Goal: Task Accomplishment & Management: Complete application form

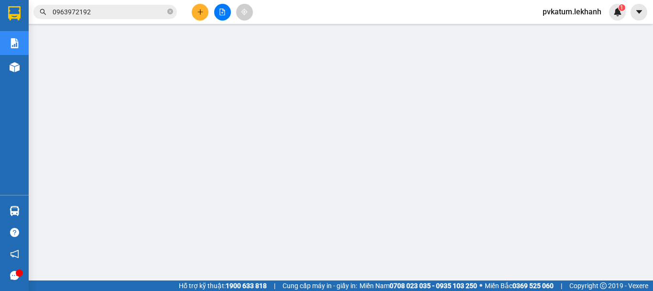
scroll to position [48, 0]
click at [194, 18] on button at bounding box center [200, 12] width 17 height 17
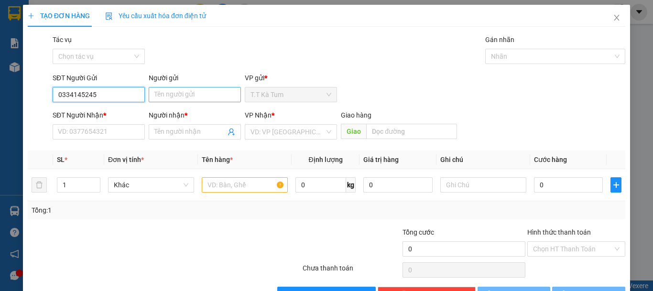
type input "0334145245"
click at [162, 94] on input "Người gửi" at bounding box center [195, 94] width 92 height 15
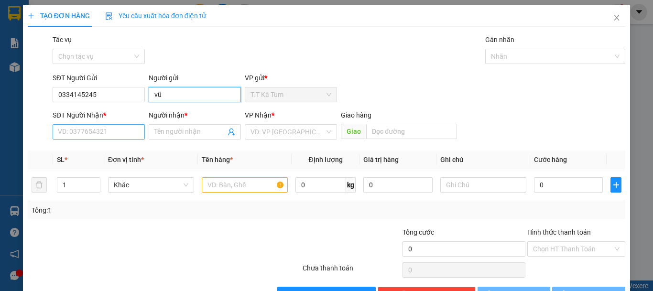
type input "vũ"
click at [110, 136] on input "SĐT Người Nhận *" at bounding box center [99, 131] width 92 height 15
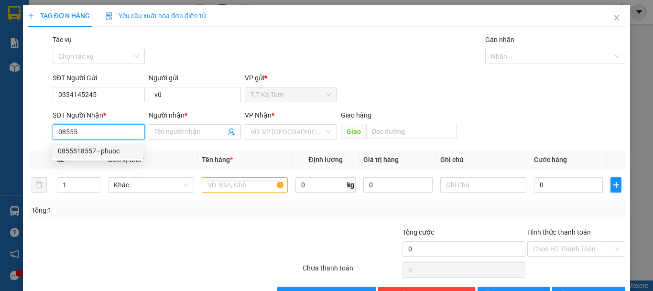
click at [88, 152] on div "0855518557 - phuoc" at bounding box center [98, 151] width 80 height 11
type input "0855518557"
type input "phuoc"
type input "50.000"
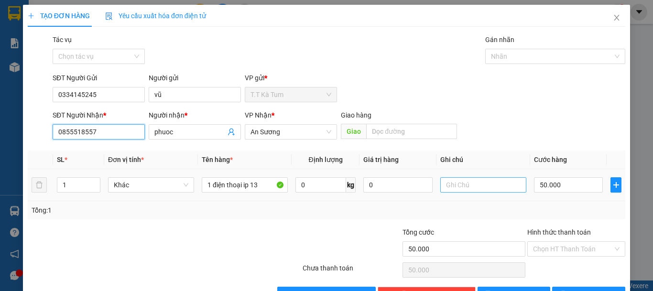
type input "0855518557"
click at [460, 183] on input "text" at bounding box center [483, 184] width 86 height 15
type input "trắng màn hình ko bao hư ko kiểm"
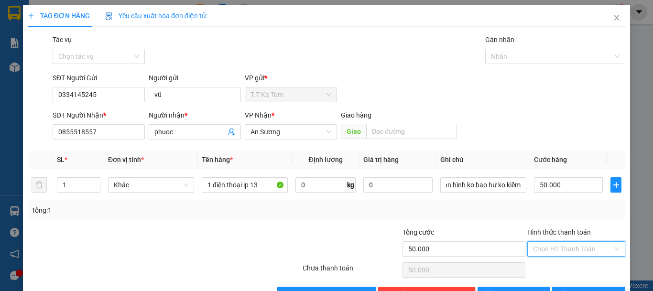
click at [547, 248] on input "Hình thức thanh toán" at bounding box center [573, 249] width 80 height 14
click at [544, 221] on div "Tại văn phòng" at bounding box center [570, 214] width 97 height 15
type input "0"
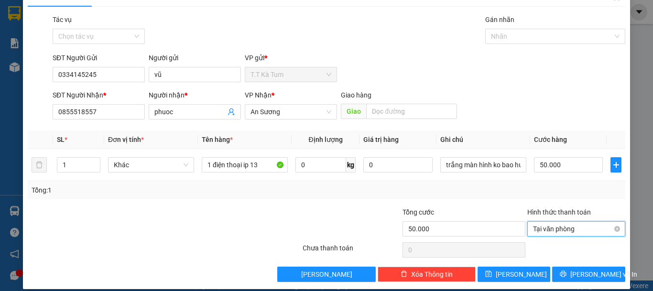
scroll to position [30, 0]
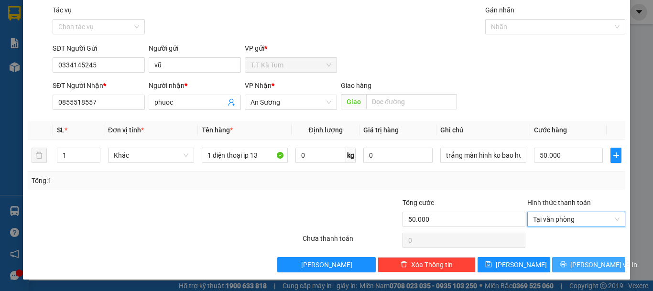
click at [577, 268] on span "[PERSON_NAME] và In" at bounding box center [603, 265] width 67 height 11
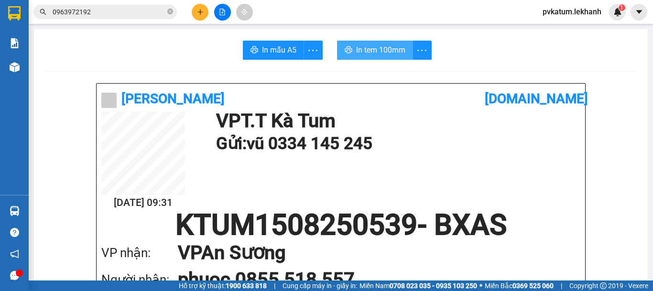
click at [376, 54] on span "In tem 100mm" at bounding box center [380, 50] width 49 height 12
click at [193, 14] on button at bounding box center [200, 12] width 17 height 17
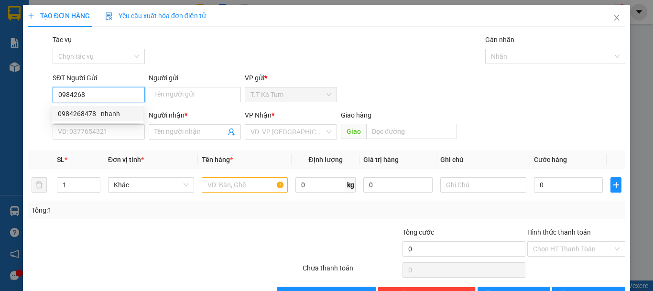
click at [84, 112] on div "0984268478 - nhanh" at bounding box center [98, 114] width 80 height 11
type input "0984268478"
type input "nhanh"
type input "0989301932"
type input "tuyết"
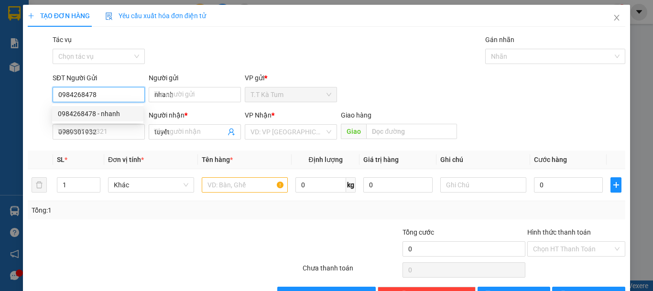
type input "40.000"
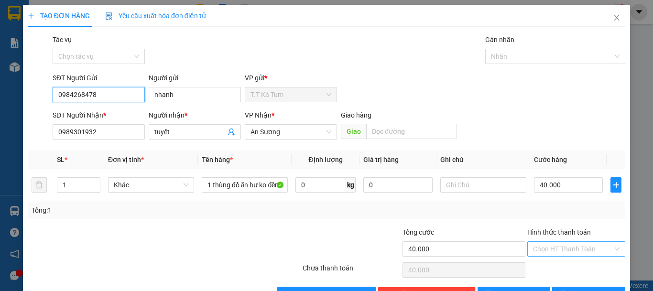
type input "0984268478"
click at [556, 252] on input "Hình thức thanh toán" at bounding box center [573, 249] width 80 height 14
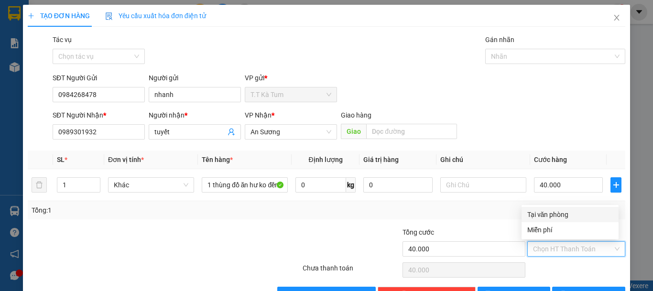
click at [543, 218] on div "Tại văn phòng" at bounding box center [570, 214] width 86 height 11
type input "0"
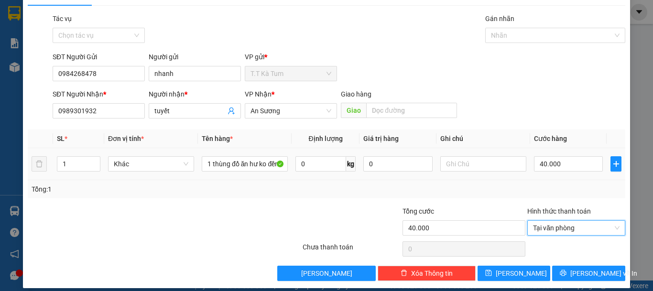
scroll to position [30, 0]
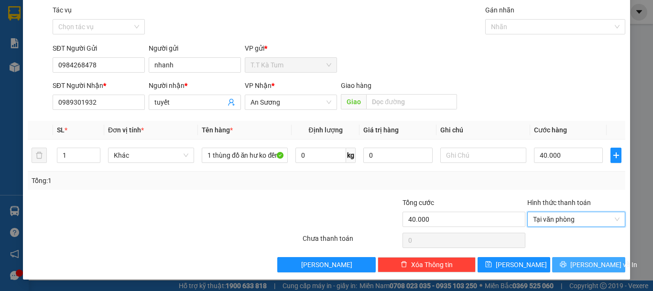
click at [569, 261] on button "[PERSON_NAME] và In" at bounding box center [588, 264] width 73 height 15
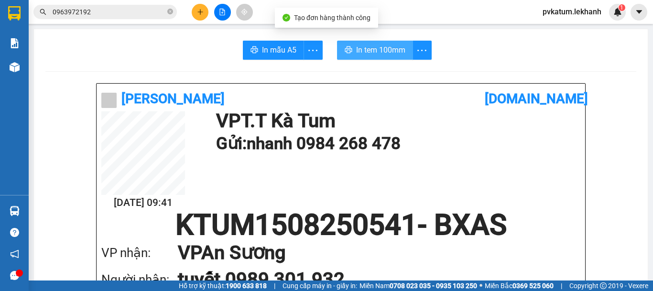
click at [379, 49] on span "In tem 100mm" at bounding box center [380, 50] width 49 height 12
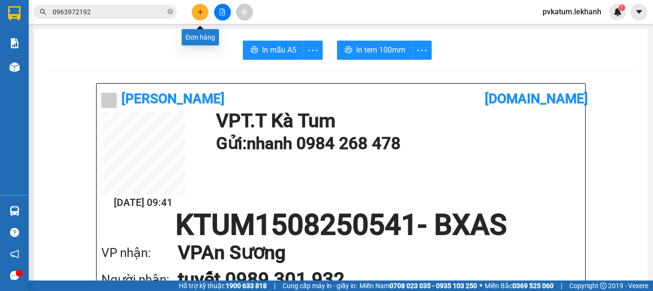
click at [201, 15] on icon "plus" at bounding box center [200, 12] width 7 height 7
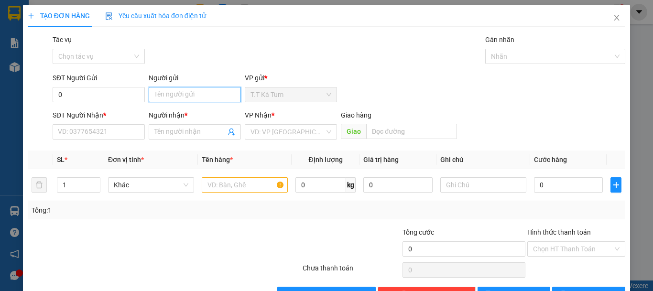
click at [164, 94] on input "Người gửi" at bounding box center [195, 94] width 92 height 15
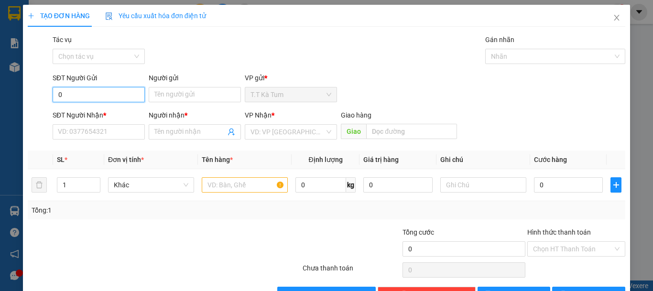
click at [134, 96] on input "0" at bounding box center [99, 94] width 92 height 15
type input "0356056930"
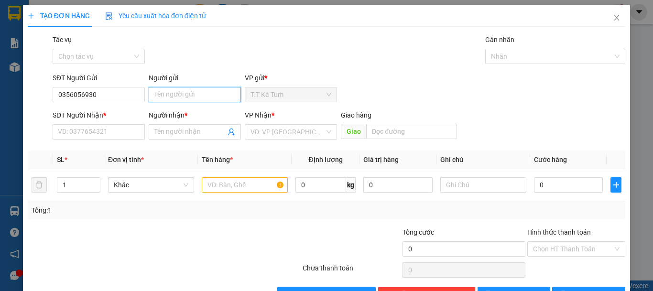
click at [215, 92] on input "Người gửi" at bounding box center [195, 94] width 92 height 15
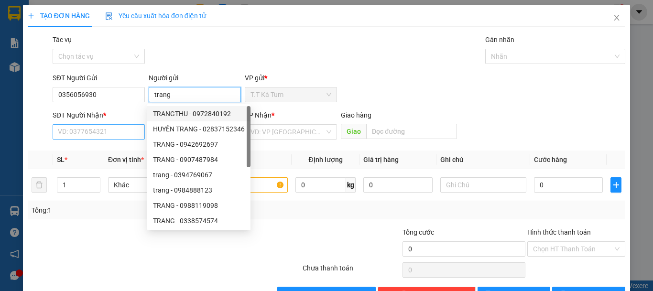
type input "trang"
click at [110, 134] on input "SĐT Người Nhận *" at bounding box center [99, 131] width 92 height 15
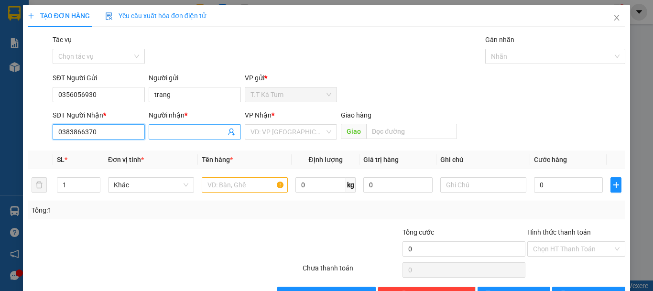
type input "0383866370"
click at [181, 130] on input "Người nhận *" at bounding box center [189, 132] width 71 height 11
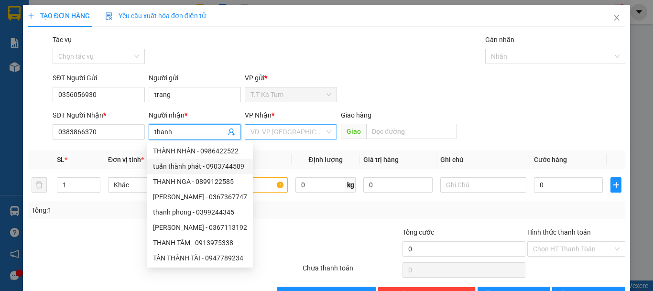
type input "thanh"
click at [282, 132] on input "search" at bounding box center [288, 132] width 74 height 14
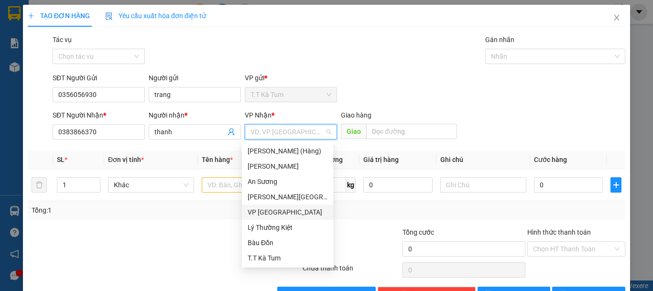
click at [275, 214] on div "VP [GEOGRAPHIC_DATA]" at bounding box center [288, 212] width 80 height 11
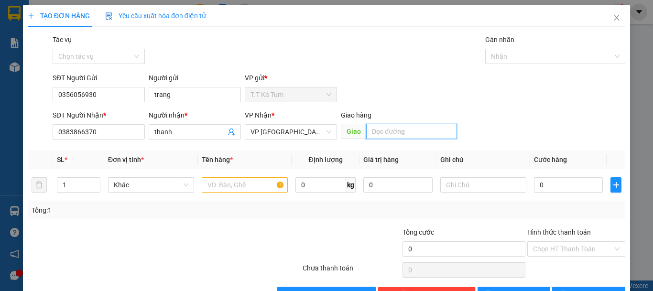
click at [378, 134] on input "text" at bounding box center [411, 131] width 91 height 15
click at [255, 187] on input "text" at bounding box center [245, 184] width 86 height 15
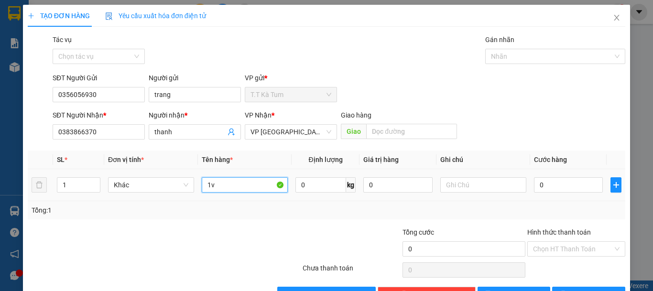
type input "1"
type input "1 thùng"
click at [478, 186] on input "text" at bounding box center [483, 184] width 86 height 15
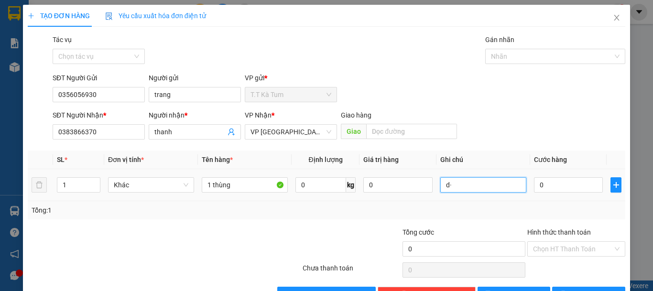
type input "d"
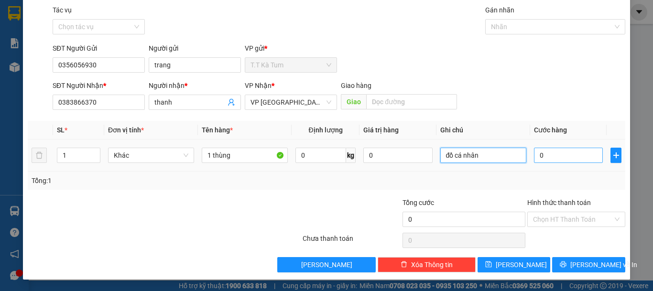
type input "đồ cá nhân"
click at [561, 154] on input "0" at bounding box center [568, 155] width 69 height 15
type input "3"
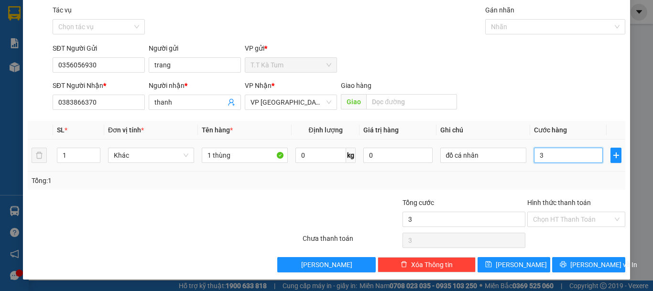
type input "30"
type input "3"
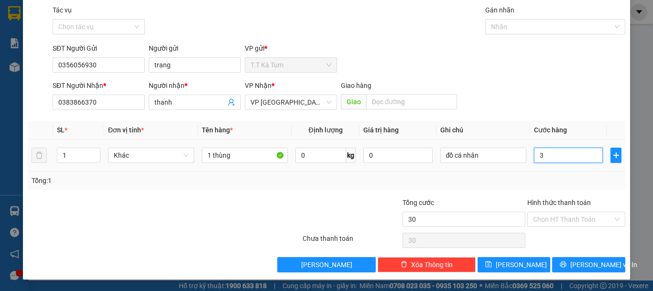
type input "3"
type input "0"
click at [561, 154] on input "0" at bounding box center [568, 155] width 69 height 15
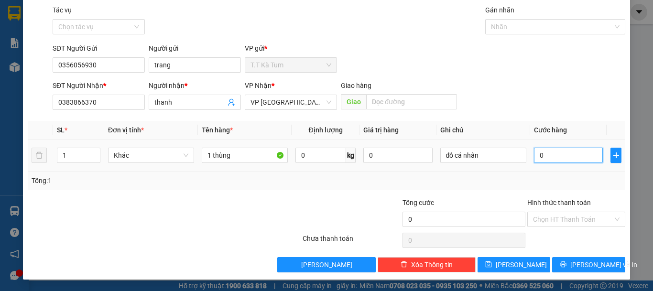
click at [561, 154] on input "0" at bounding box center [568, 155] width 69 height 15
type input "5"
type input "50"
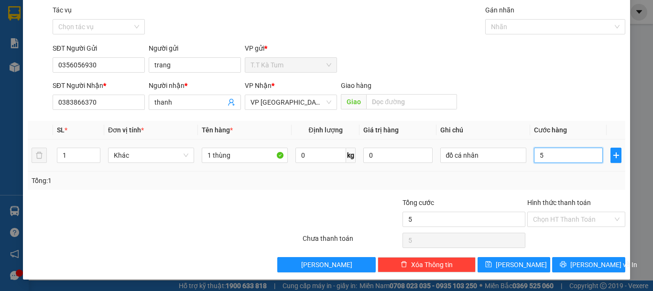
type input "50"
type input "500"
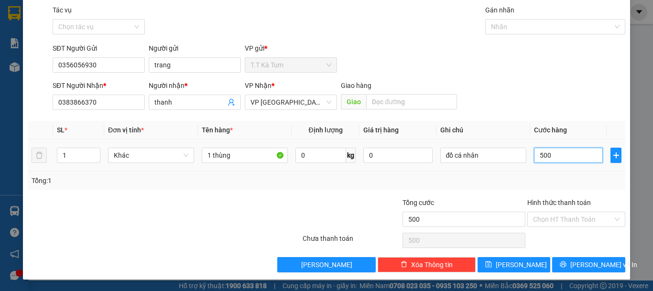
type input "5.000"
type input "50.000"
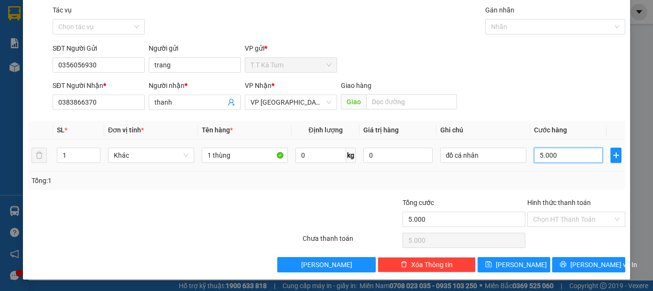
type input "50.000"
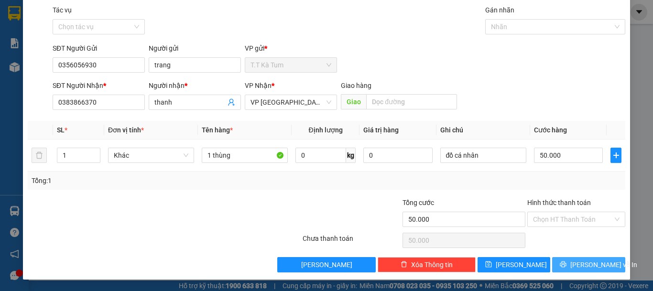
click at [561, 263] on button "[PERSON_NAME] và In" at bounding box center [588, 264] width 73 height 15
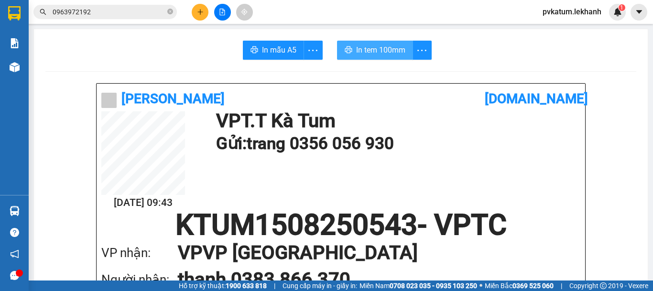
click at [383, 57] on button "In tem 100mm" at bounding box center [375, 50] width 76 height 19
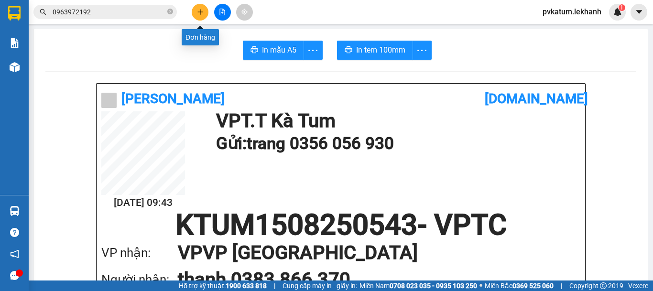
click at [197, 11] on icon "plus" at bounding box center [200, 12] width 7 height 7
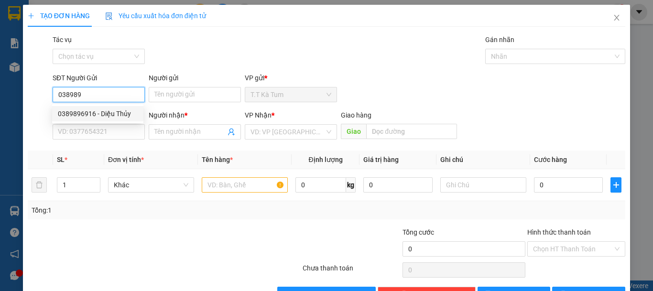
click at [103, 112] on div "0389896916 - Diệu Thủy" at bounding box center [98, 114] width 80 height 11
type input "0389896916"
type input "Diệu Thủy"
type input "0974214647"
type input "NGHĨA"
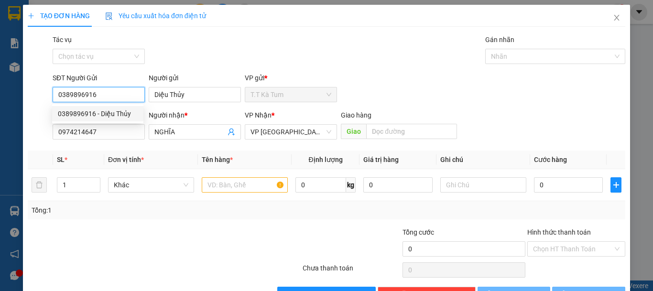
type input "40.000"
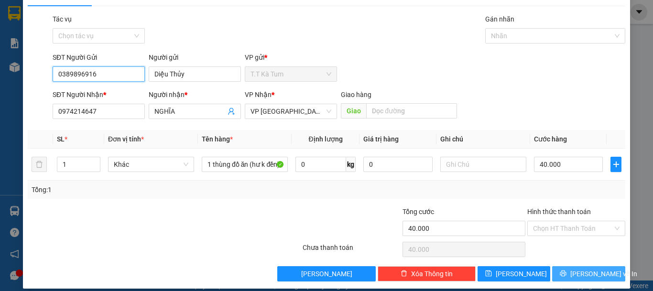
scroll to position [30, 0]
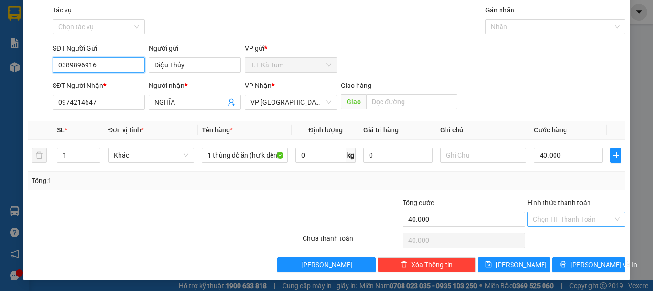
type input "0389896916"
click at [544, 223] on input "Hình thức thanh toán" at bounding box center [573, 219] width 80 height 14
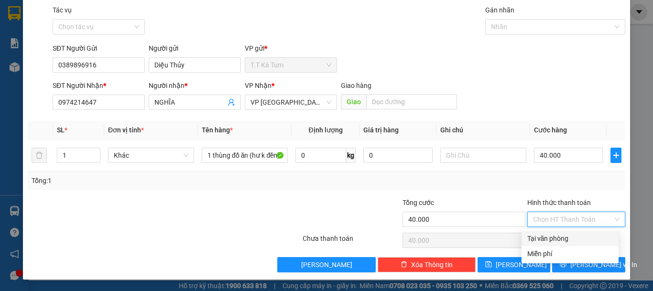
click at [537, 235] on div "Tại văn phòng" at bounding box center [570, 238] width 86 height 11
type input "0"
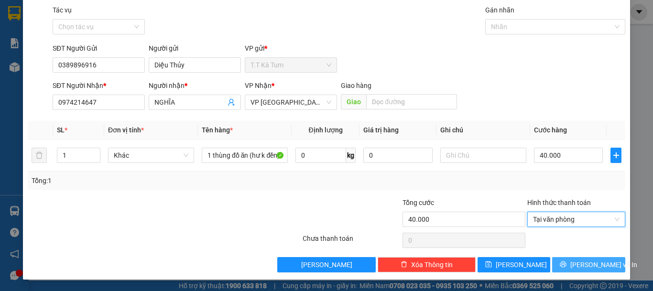
click at [576, 269] on span "[PERSON_NAME] và In" at bounding box center [603, 265] width 67 height 11
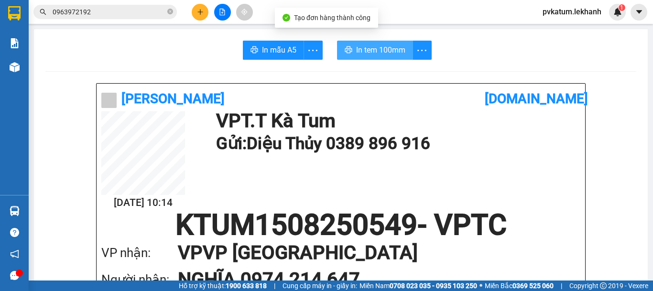
click at [364, 42] on button "In tem 100mm" at bounding box center [375, 50] width 76 height 19
